Goal: Feedback & Contribution: Submit feedback/report problem

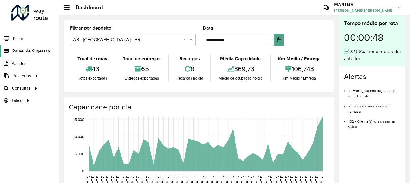
click at [26, 52] on span "Painel de Sugestão" at bounding box center [31, 51] width 38 height 6
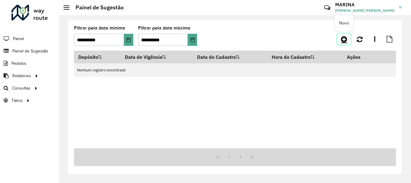
click at [346, 39] on icon at bounding box center [344, 39] width 6 height 7
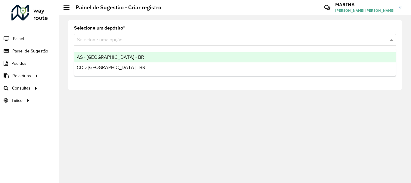
click at [137, 41] on input "text" at bounding box center [229, 39] width 304 height 7
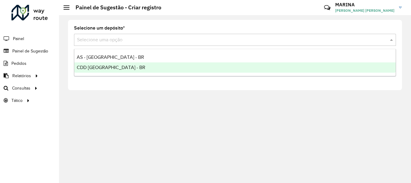
click at [119, 65] on div "CDD [GEOGRAPHIC_DATA] - BR" at bounding box center [235, 67] width 322 height 10
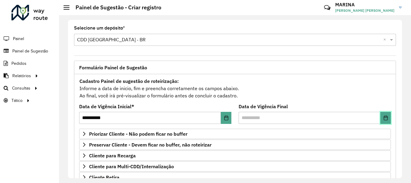
click at [386, 116] on icon "Choose Date" at bounding box center [386, 117] width 5 height 5
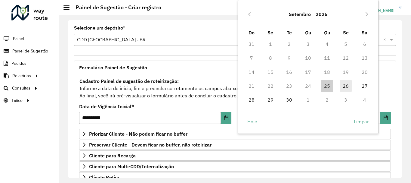
click at [344, 85] on span "26" at bounding box center [346, 86] width 12 height 12
type input "**********"
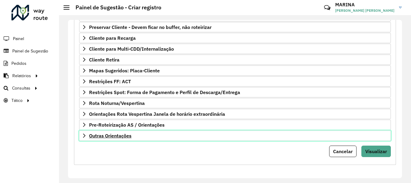
click at [212, 137] on link "Outras Orientações" at bounding box center [235, 135] width 312 height 10
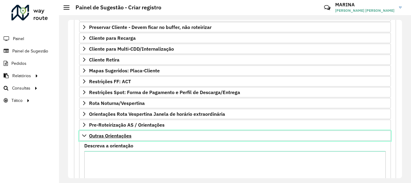
scroll to position [173, 0]
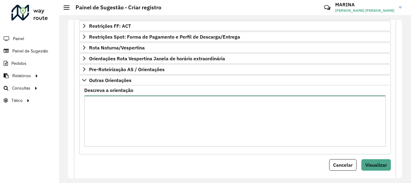
click at [212, 112] on textarea "Descreva a orientação" at bounding box center [235, 120] width 302 height 51
paste textarea "**********"
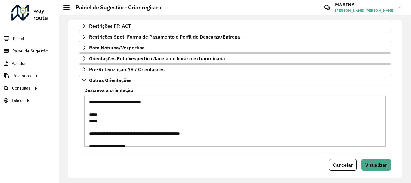
scroll to position [312, 0]
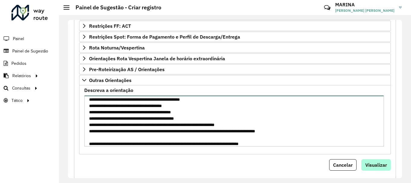
type textarea "**********"
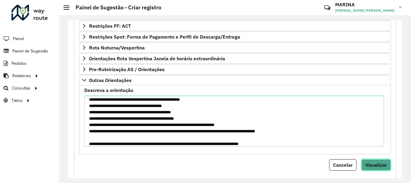
click at [380, 166] on span "Visualizar" at bounding box center [377, 165] width 22 height 6
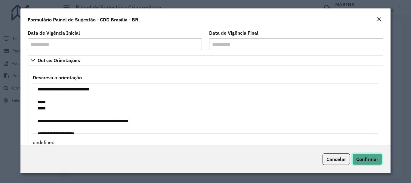
click at [374, 155] on button "Confirmar" at bounding box center [368, 158] width 30 height 11
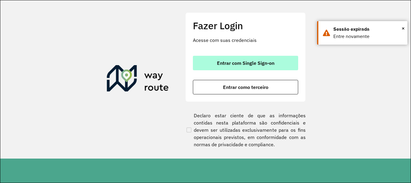
click at [257, 62] on span "Entrar com Single Sign-on" at bounding box center [246, 63] width 58 height 5
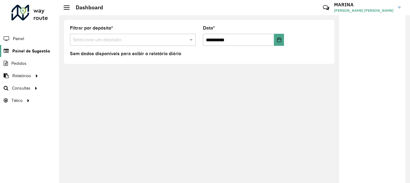
click at [33, 48] on span "Painel de Sugestão" at bounding box center [31, 51] width 38 height 6
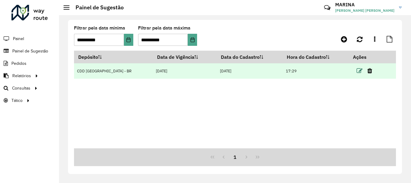
click at [357, 68] on icon at bounding box center [360, 71] width 6 height 6
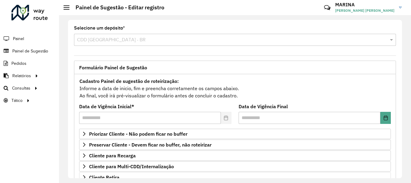
scroll to position [117, 0]
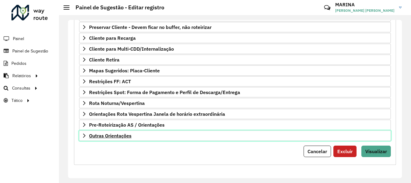
click at [204, 139] on link "Outras Orientações" at bounding box center [235, 135] width 312 height 10
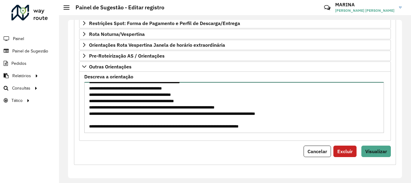
scroll to position [286, 0]
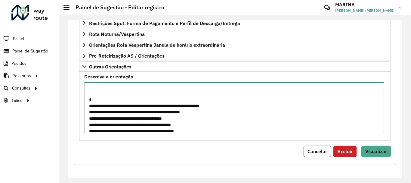
drag, startPoint x: 236, startPoint y: 105, endPoint x: 85, endPoint y: 103, distance: 151.2
click at [85, 103] on textarea "Descreva a orientação" at bounding box center [234, 107] width 300 height 51
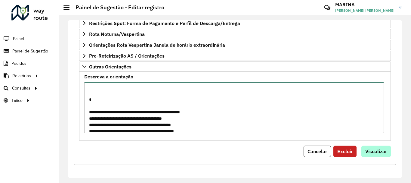
type textarea "**********"
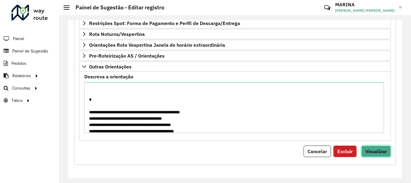
click at [374, 149] on span "Visualizar" at bounding box center [377, 151] width 22 height 6
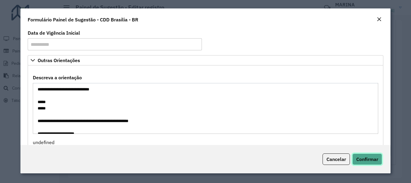
click at [367, 155] on button "Confirmar" at bounding box center [368, 158] width 30 height 11
